Goal: Use online tool/utility: Use online tool/utility

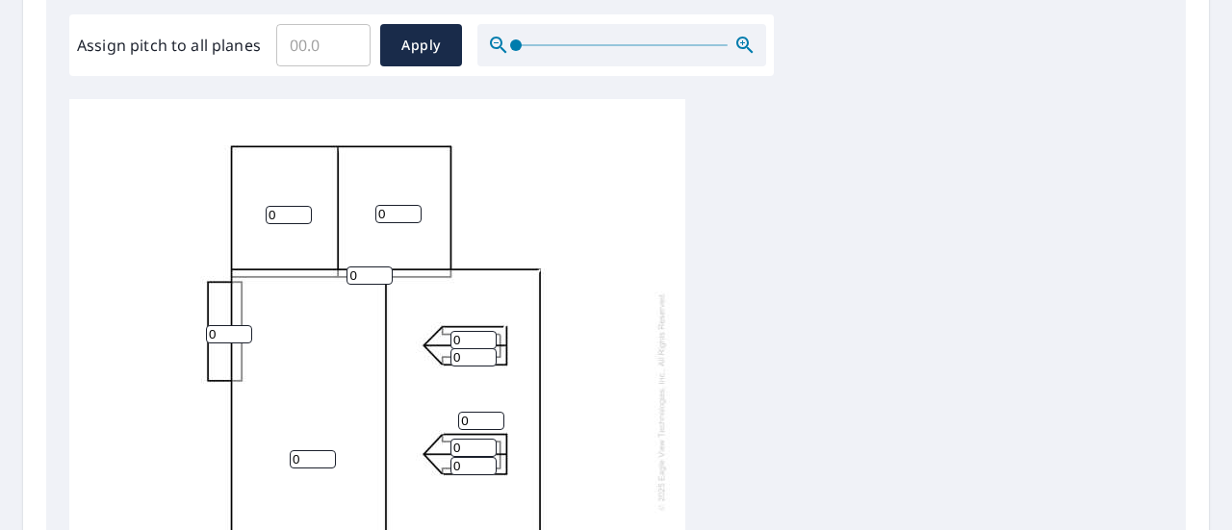
scroll to position [674, 0]
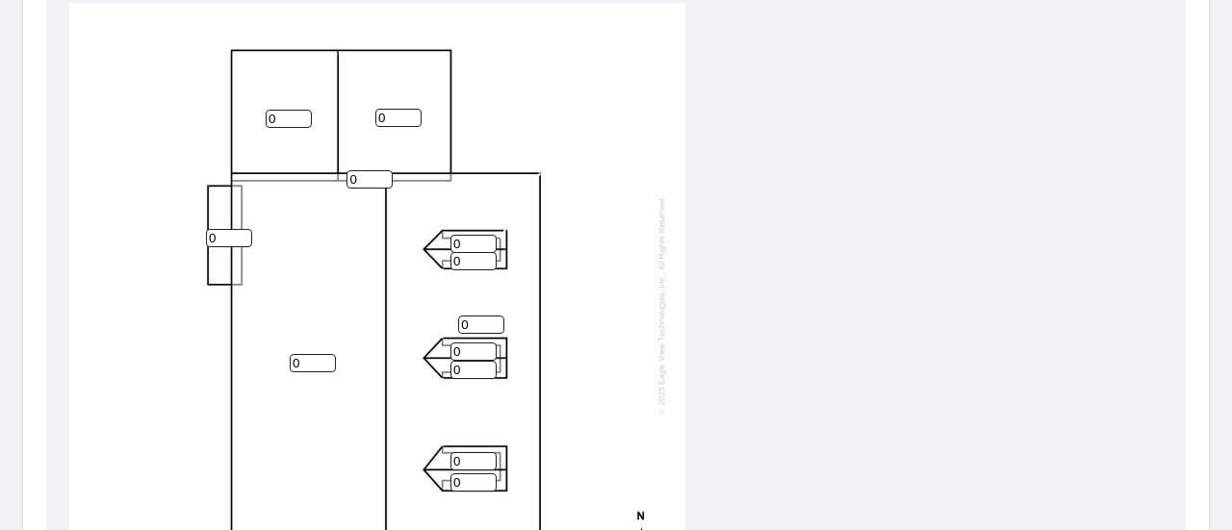
drag, startPoint x: 277, startPoint y: 117, endPoint x: 289, endPoint y: 121, distance: 12.2
click at [287, 120] on input "0" at bounding box center [289, 119] width 46 height 18
type input "12"
click at [393, 113] on input "0" at bounding box center [398, 118] width 46 height 18
type input "12"
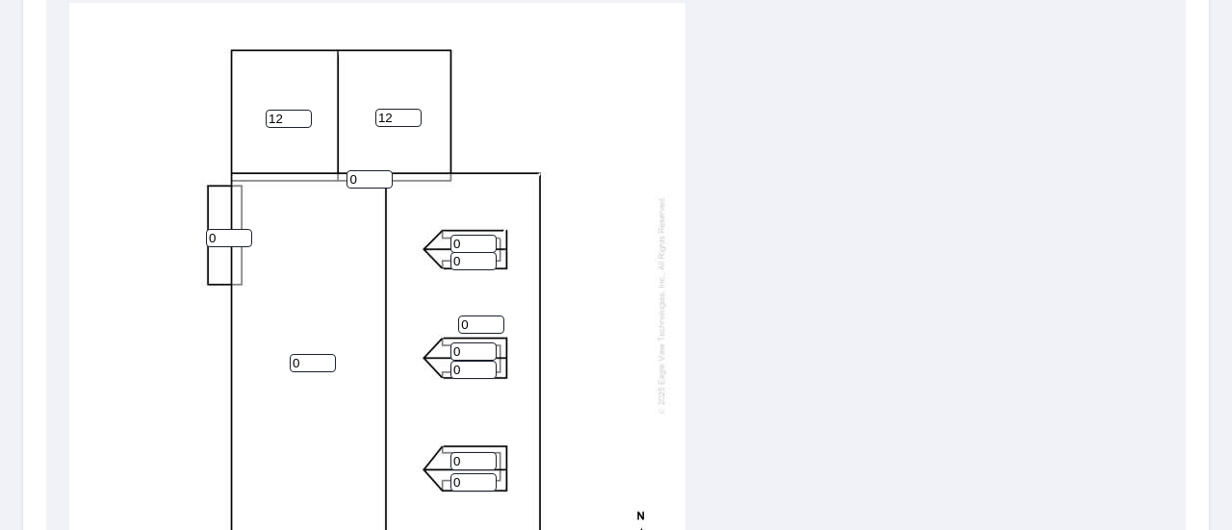
click at [364, 180] on input "0" at bounding box center [370, 179] width 46 height 18
type input "12"
click at [478, 250] on input "0" at bounding box center [474, 244] width 46 height 18
type input "12"
click at [485, 258] on input "1" at bounding box center [474, 261] width 46 height 18
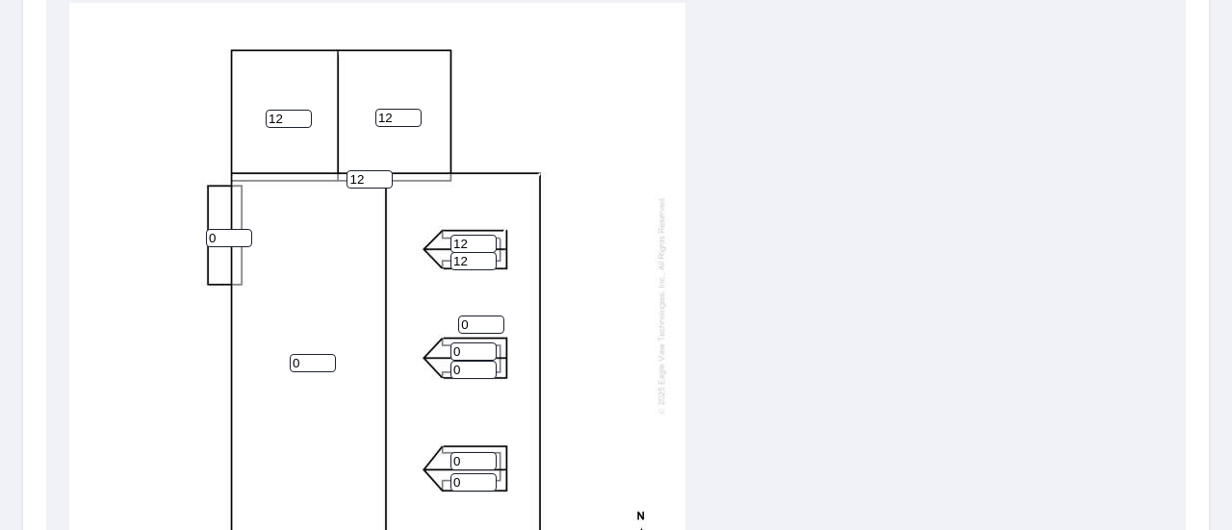
scroll to position [289, 0]
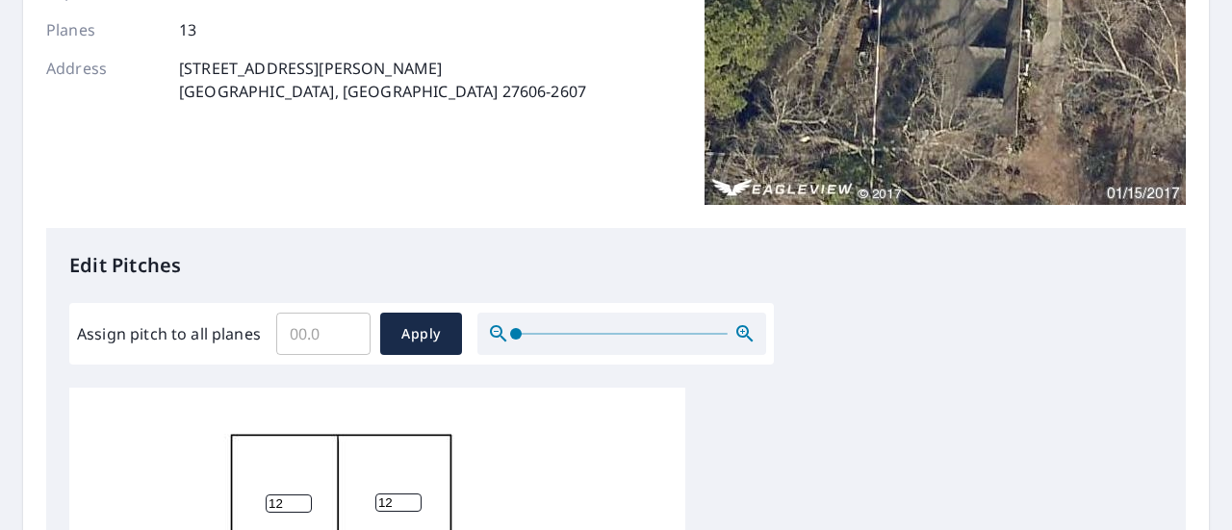
type input "12"
click at [325, 315] on input "Assign pitch to all planes" at bounding box center [323, 334] width 94 height 54
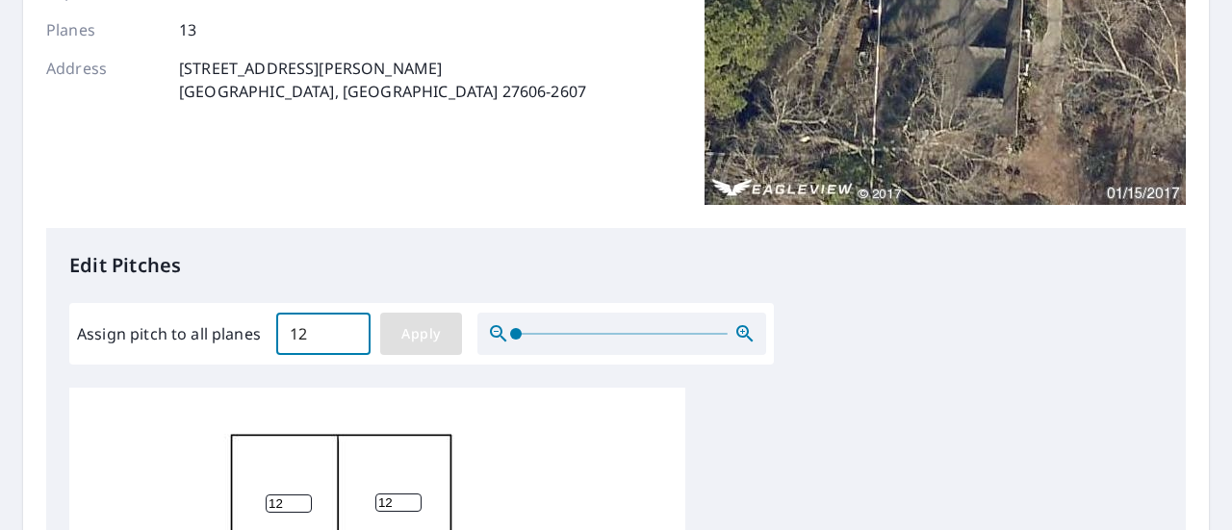
type input "12"
click at [400, 326] on span "Apply" at bounding box center [421, 334] width 51 height 24
type input "12"
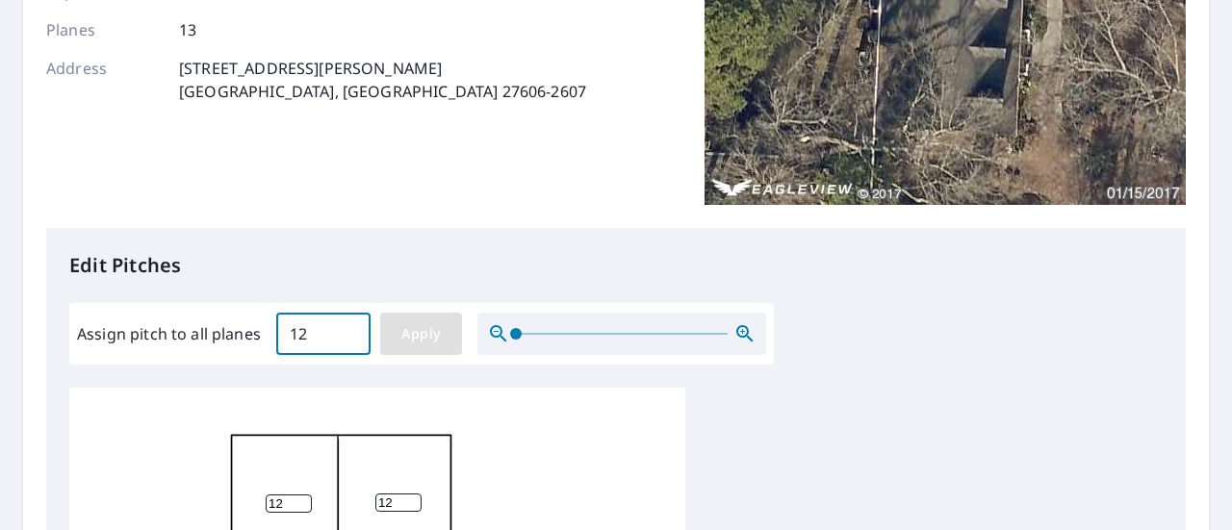
type input "12"
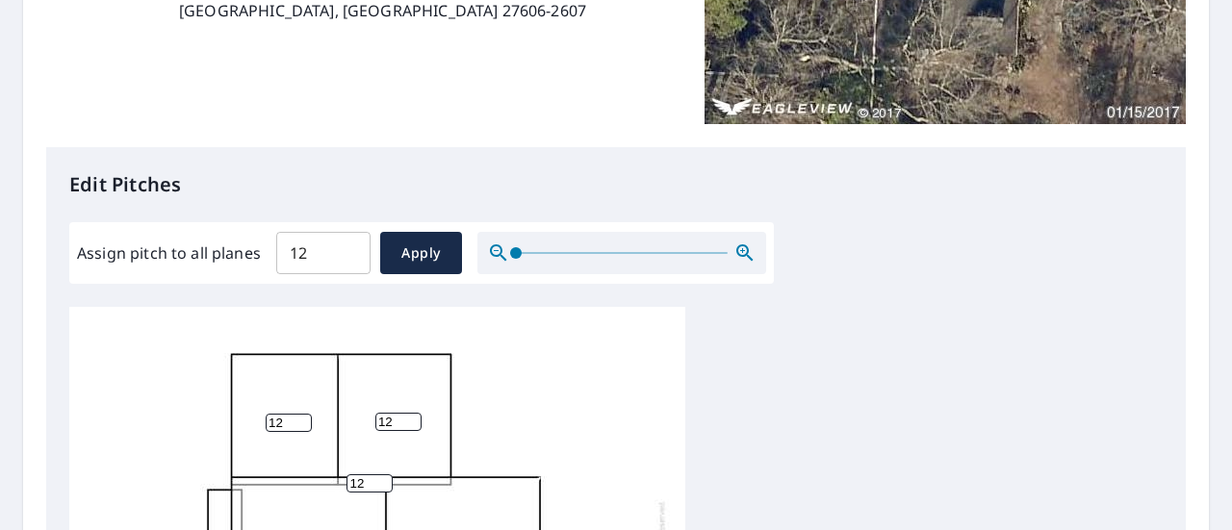
scroll to position [578, 0]
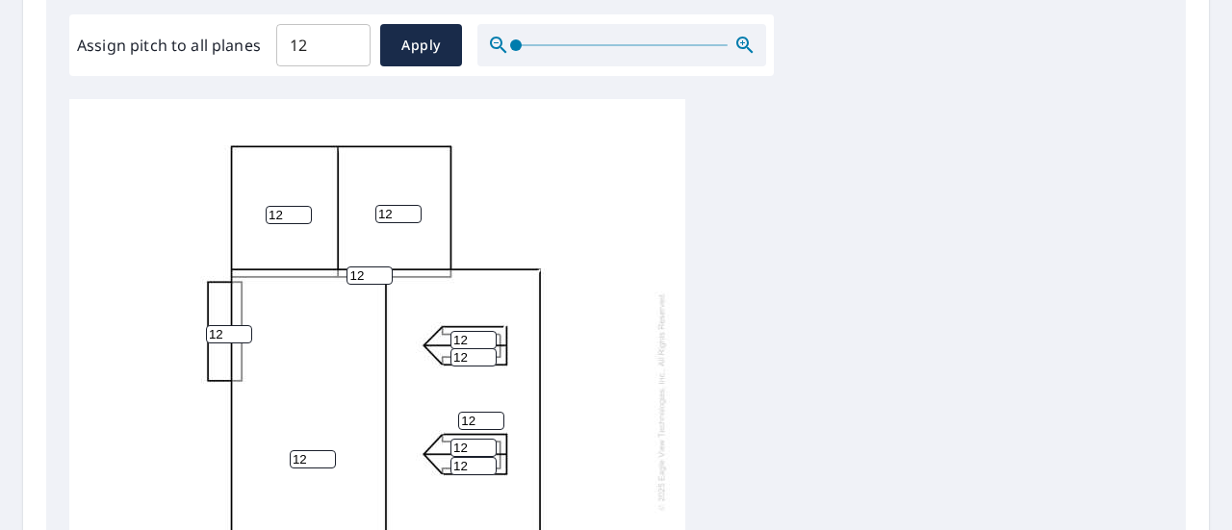
click at [316, 453] on input "12" at bounding box center [313, 460] width 46 height 18
type input "1"
type input "9"
click at [221, 336] on input "12" at bounding box center [229, 334] width 46 height 18
type input "1"
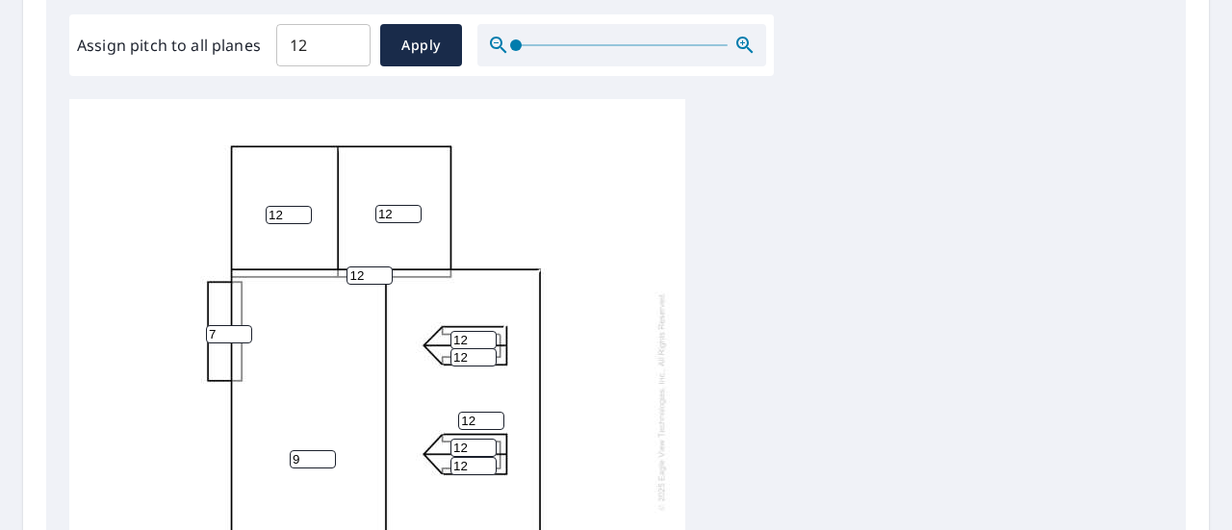
type input "7"
click at [639, 409] on div "9 12 12 12 7 12 12 12 12 12 12 12 12" at bounding box center [377, 401] width 616 height 605
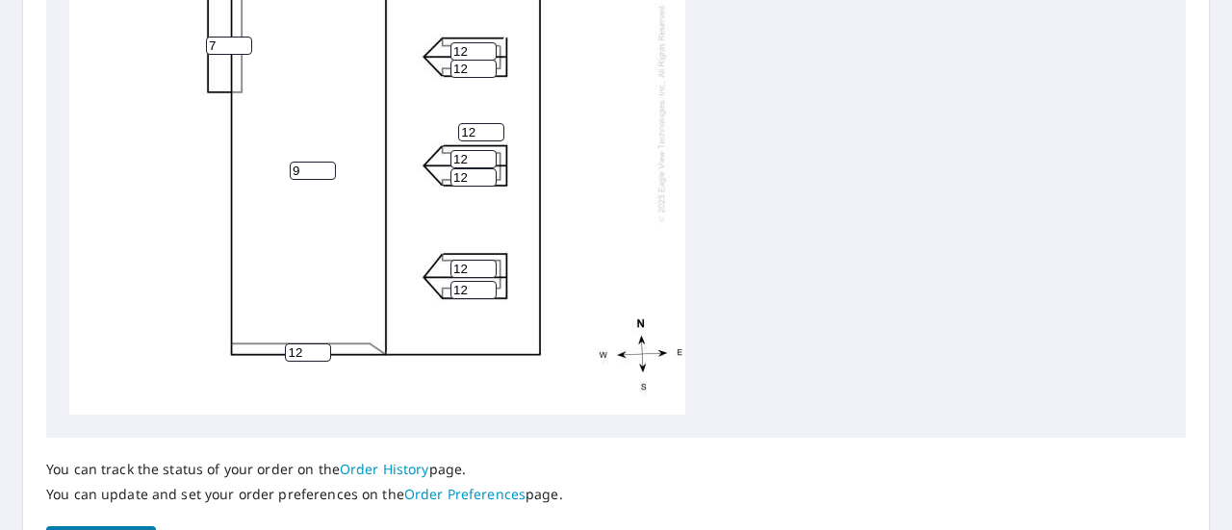
scroll to position [992, 0]
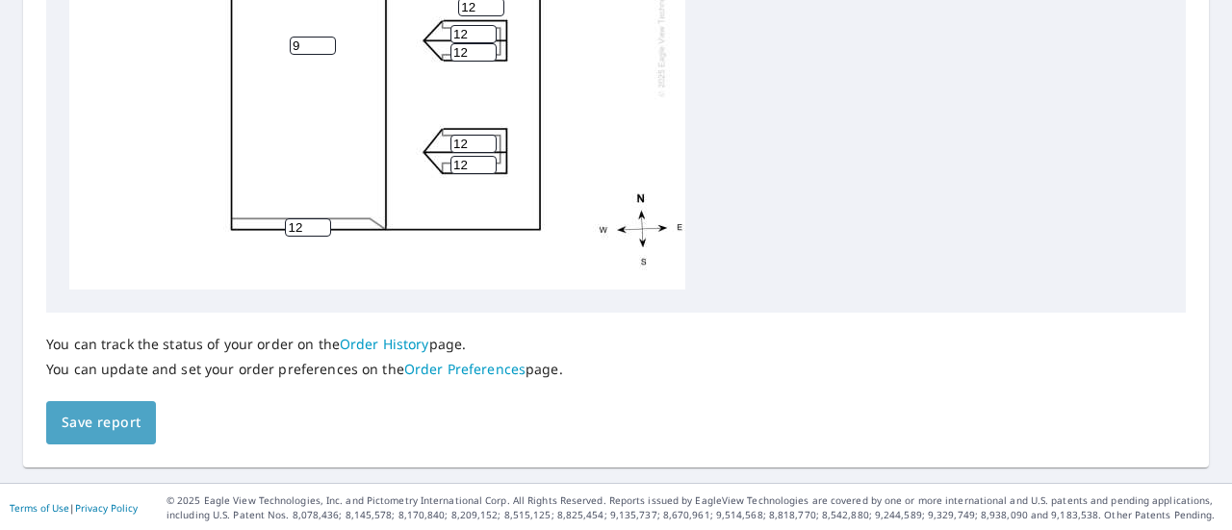
click at [116, 429] on span "Save report" at bounding box center [101, 423] width 79 height 24
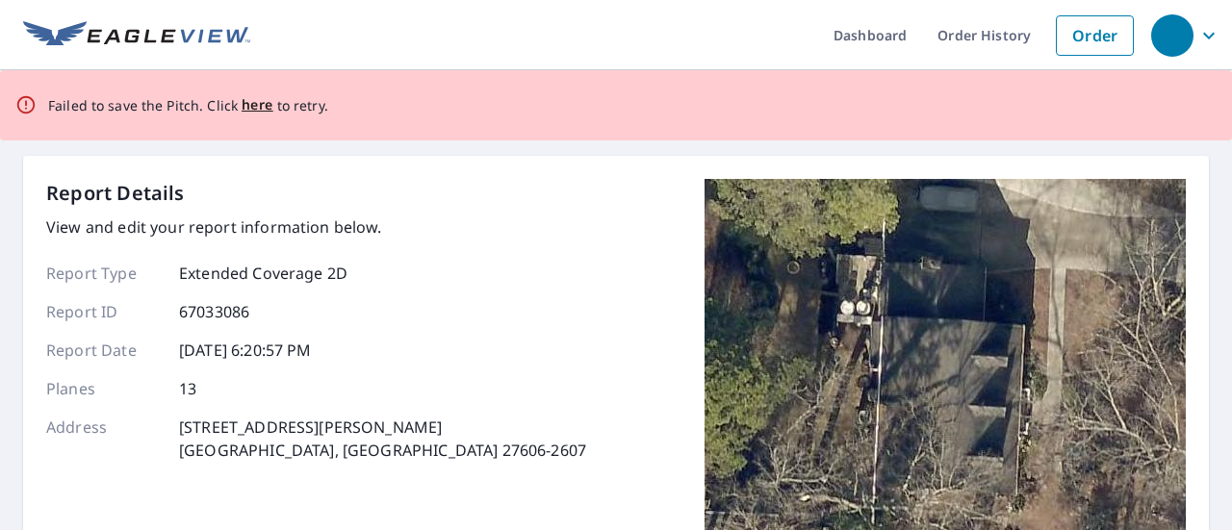
scroll to position [0, 0]
click at [248, 112] on span "here" at bounding box center [258, 105] width 32 height 24
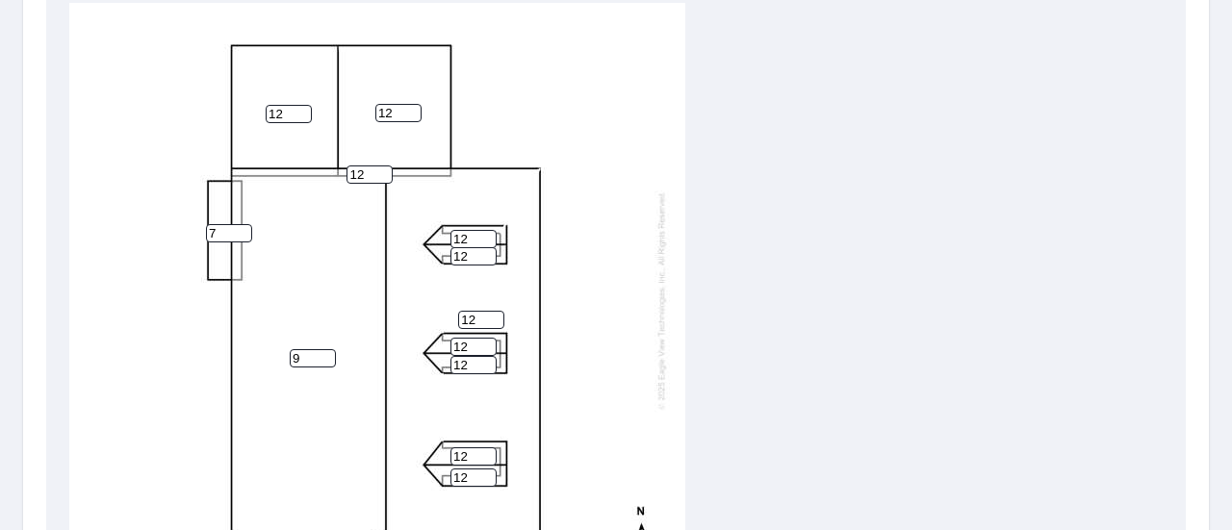
scroll to position [992, 0]
